Goal: Information Seeking & Learning: Learn about a topic

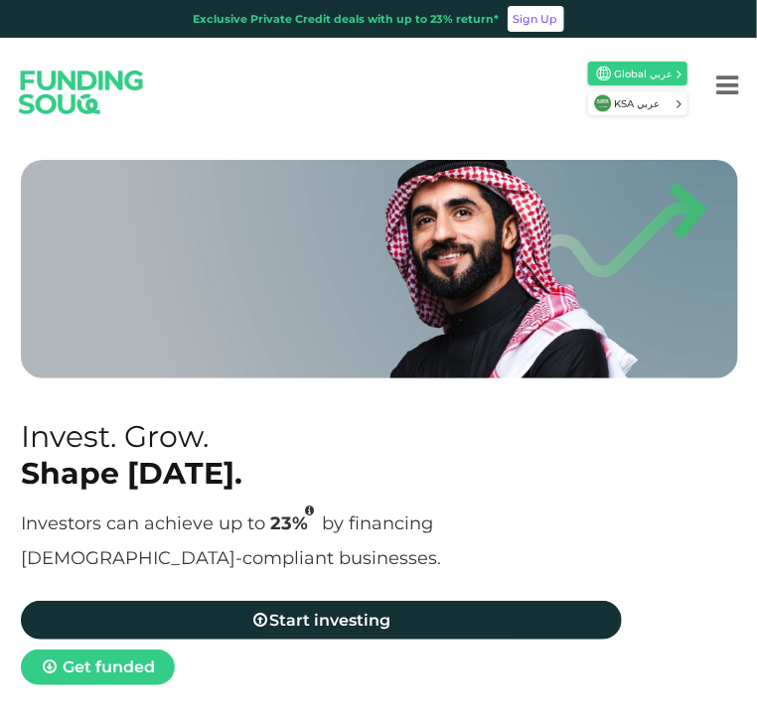
click at [724, 88] on icon "Menu" at bounding box center [727, 85] width 22 height 26
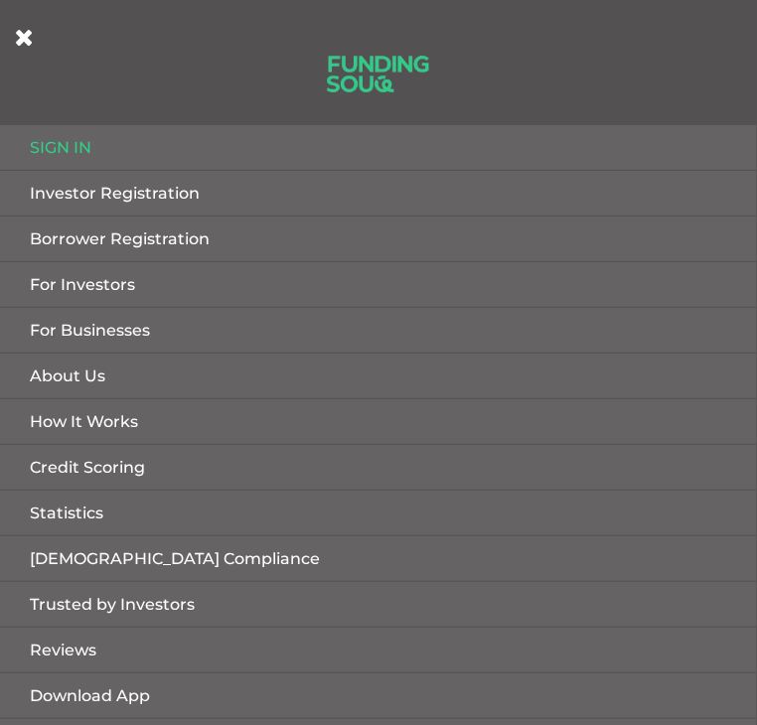
click at [73, 518] on link "Statistics" at bounding box center [378, 513] width 757 height 45
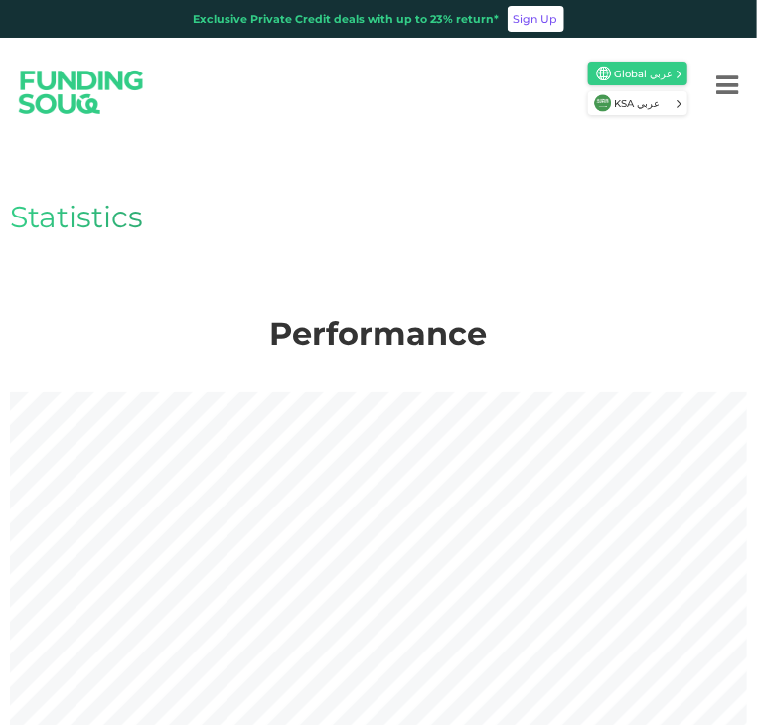
click at [159, 251] on div "Statistics" at bounding box center [378, 237] width 737 height 155
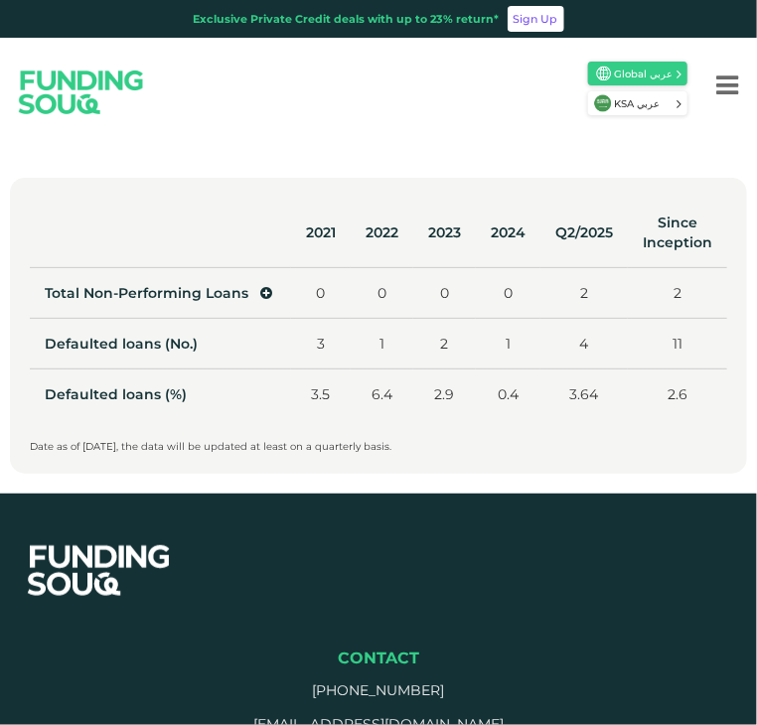
scroll to position [910, 0]
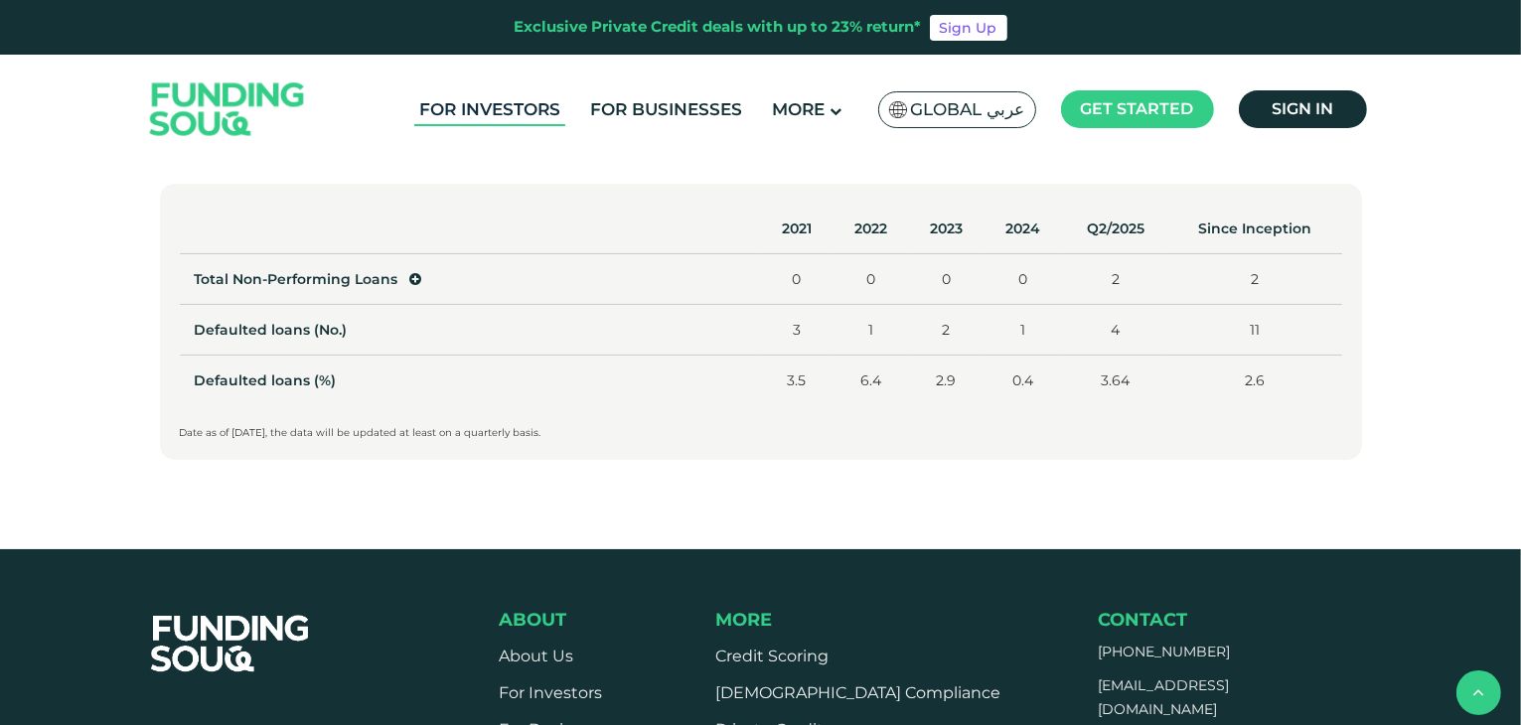
click at [486, 119] on link "For Investors" at bounding box center [489, 109] width 151 height 33
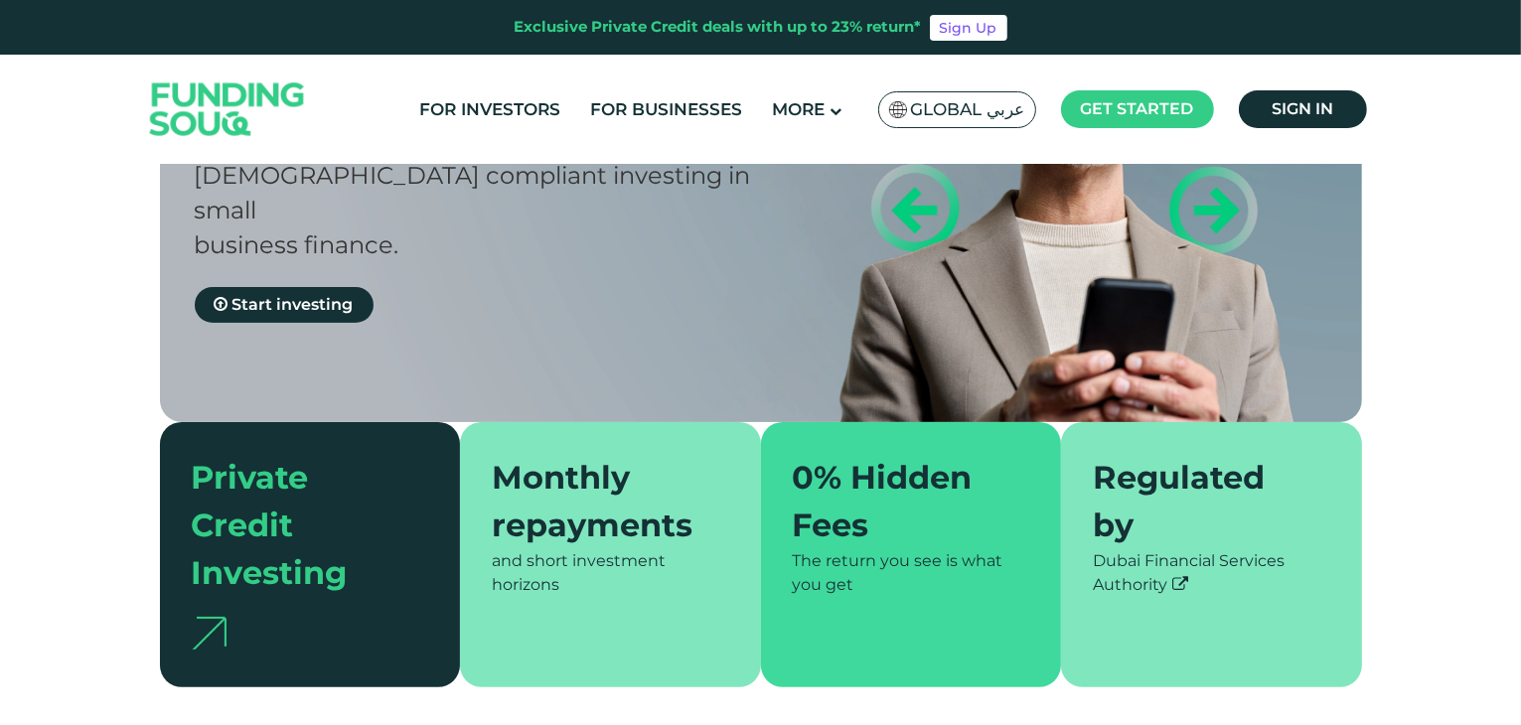
scroll to position [270, 0]
